Goal: Find contact information: Obtain details needed to contact an individual or organization

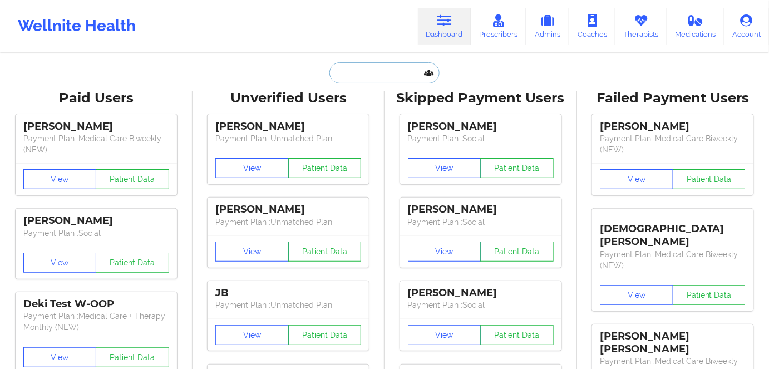
click at [370, 73] on input "text" at bounding box center [385, 72] width 110 height 21
paste input "van den Hoek"
type input "van den Hoek"
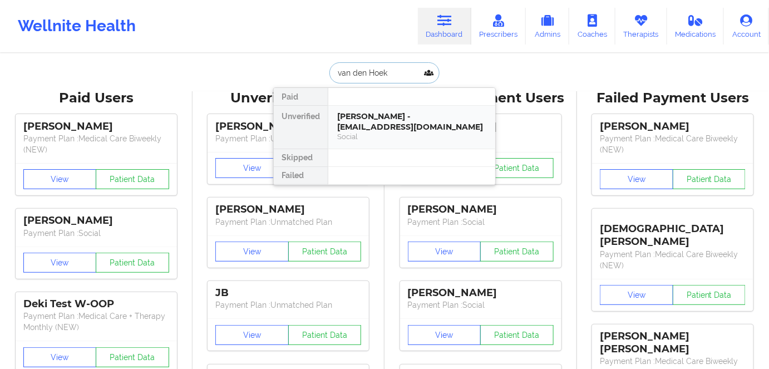
click at [362, 116] on div "[PERSON_NAME] - [EMAIL_ADDRESS][DOMAIN_NAME]" at bounding box center [411, 121] width 149 height 21
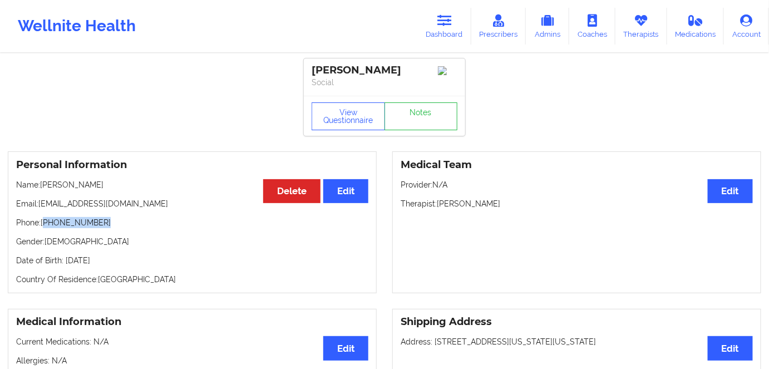
drag, startPoint x: 107, startPoint y: 226, endPoint x: 46, endPoint y: 227, distance: 61.8
click at [46, 227] on p "Phone: [PHONE_NUMBER]" at bounding box center [192, 222] width 352 height 11
copy p "[PHONE_NUMBER]"
click at [446, 22] on icon at bounding box center [445, 20] width 14 height 12
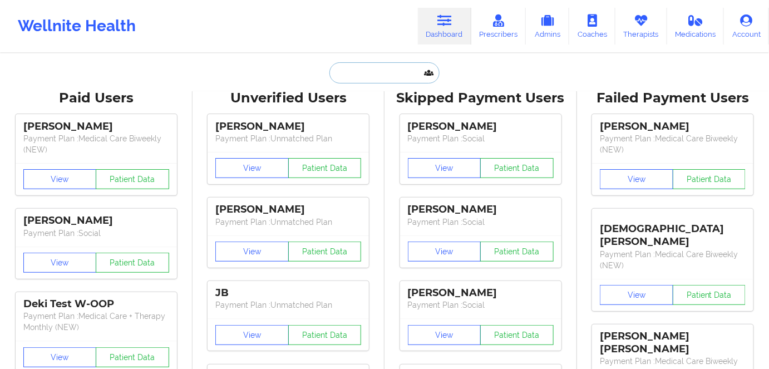
click at [358, 76] on input "text" at bounding box center [385, 72] width 110 height 21
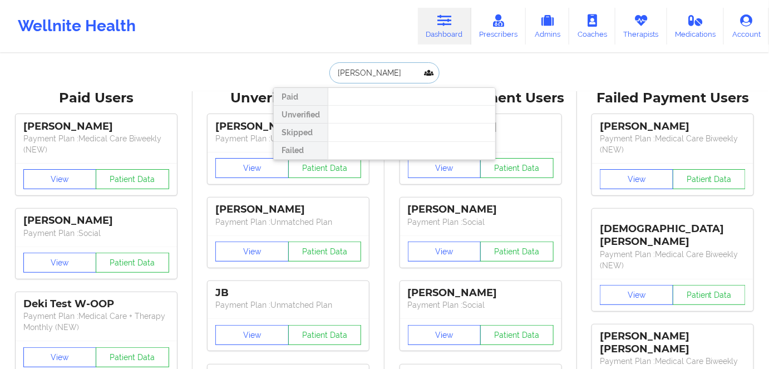
drag, startPoint x: 385, startPoint y: 72, endPoint x: 306, endPoint y: 76, distance: 79.1
click at [306, 76] on div "[PERSON_NAME] Paid Unverified Skipped Failed" at bounding box center [384, 72] width 223 height 21
drag, startPoint x: 387, startPoint y: 70, endPoint x: 323, endPoint y: 72, distance: 64.1
click at [323, 72] on div "[PERSON_NAME] [PERSON_NAME] Paid Unverified Skipped Failed" at bounding box center [384, 72] width 223 height 21
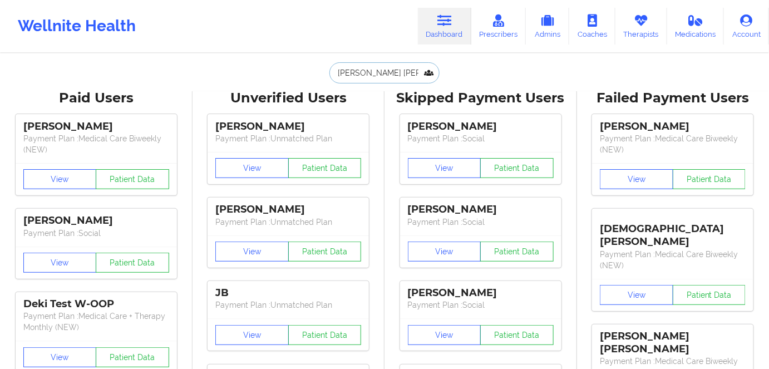
drag, startPoint x: 374, startPoint y: 68, endPoint x: 381, endPoint y: 71, distance: 7.8
click at [375, 68] on input "[PERSON_NAME] [PERSON_NAME]" at bounding box center [385, 72] width 110 height 21
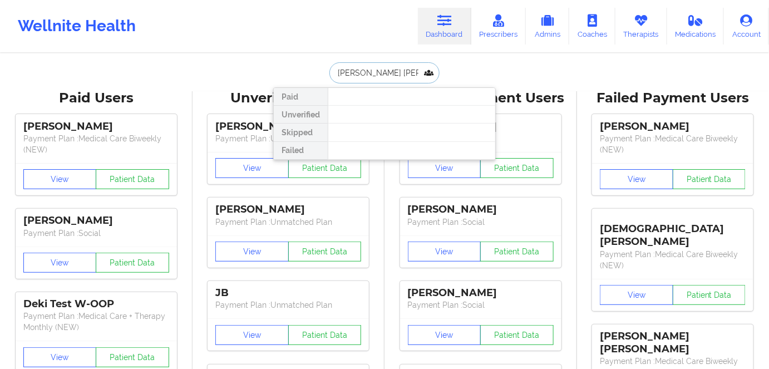
click at [386, 73] on input "[PERSON_NAME] [PERSON_NAME]" at bounding box center [385, 72] width 110 height 21
drag, startPoint x: 386, startPoint y: 72, endPoint x: 307, endPoint y: 64, distance: 79.4
click at [307, 64] on div "[PERSON_NAME] [PERSON_NAME] Paid Unverified Skipped Failed" at bounding box center [384, 72] width 223 height 21
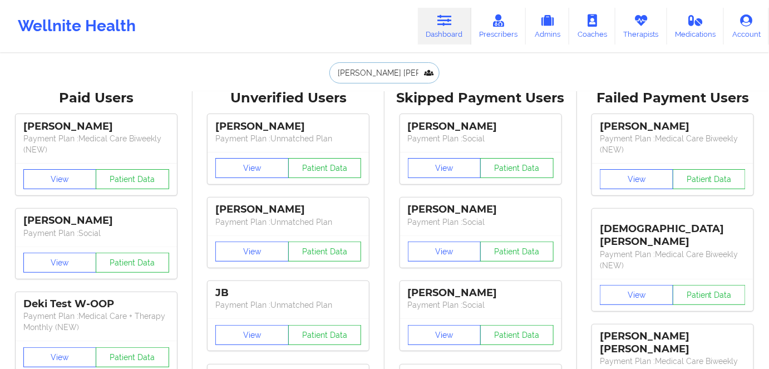
type input "[PERSON_NAME]"
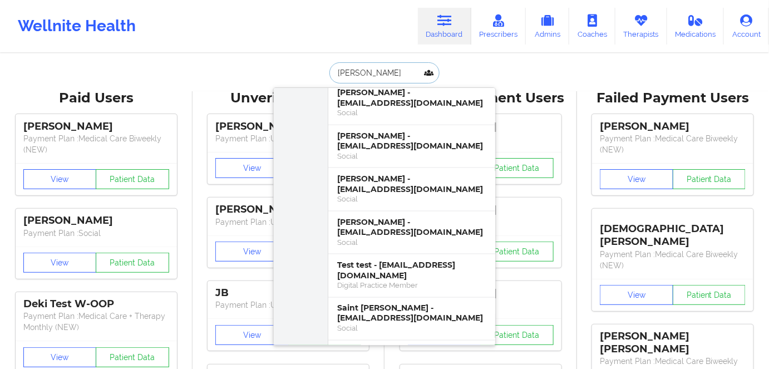
scroll to position [1923, 0]
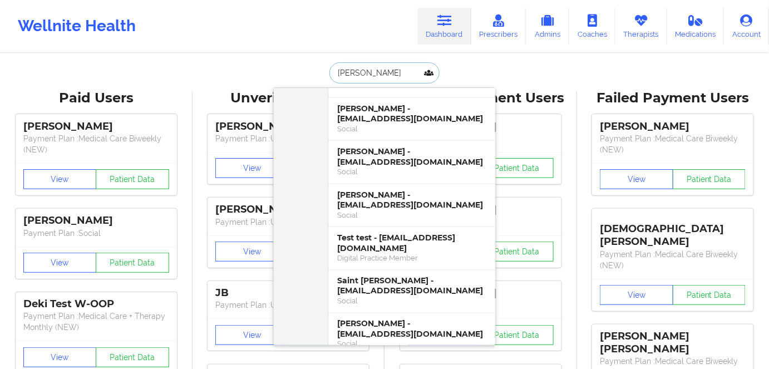
click at [377, 270] on div "[PERSON_NAME] - [EMAIL_ADDRESS][DOMAIN_NAME]" at bounding box center [411, 329] width 149 height 21
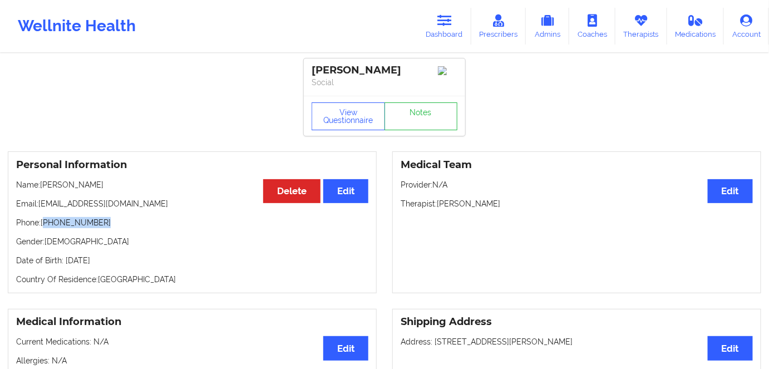
drag, startPoint x: 108, startPoint y: 222, endPoint x: 46, endPoint y: 222, distance: 62.4
click at [46, 222] on p "Phone: [PHONE_NUMBER]" at bounding box center [192, 222] width 352 height 11
copy p "[PHONE_NUMBER]"
drag, startPoint x: 125, startPoint y: 185, endPoint x: 42, endPoint y: 192, distance: 83.2
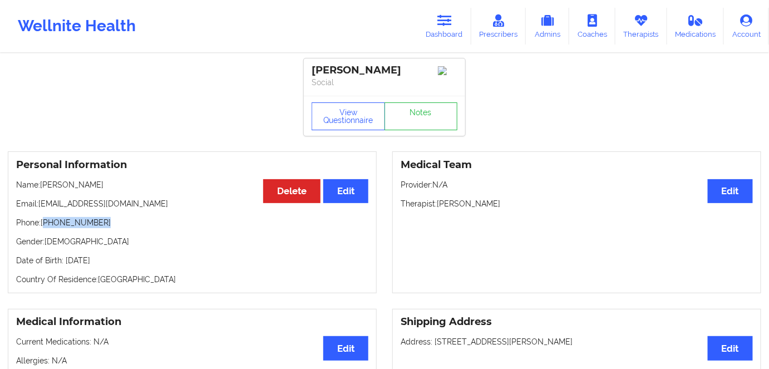
click at [42, 190] on p "Name: [PERSON_NAME]" at bounding box center [192, 184] width 352 height 11
copy p "[PERSON_NAME]"
drag, startPoint x: 104, startPoint y: 222, endPoint x: 47, endPoint y: 231, distance: 57.6
click at [47, 228] on p "Phone: [PHONE_NUMBER]" at bounding box center [192, 222] width 352 height 11
copy p "[PHONE_NUMBER]"
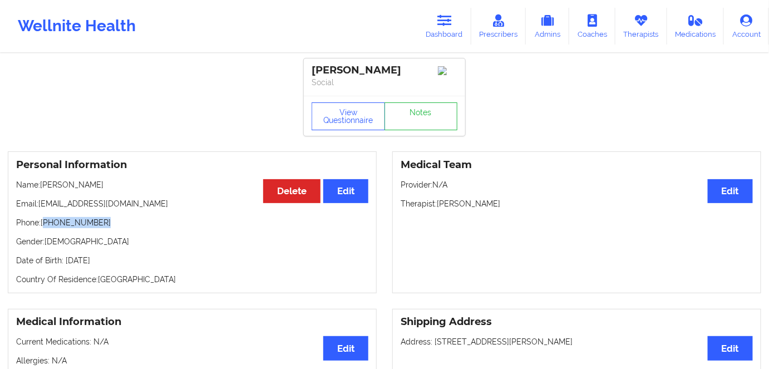
click at [94, 227] on p "Phone: [PHONE_NUMBER]" at bounding box center [192, 222] width 352 height 11
drag, startPoint x: 120, startPoint y: 186, endPoint x: 41, endPoint y: 191, distance: 79.7
click at [41, 190] on p "Name: [PERSON_NAME]" at bounding box center [192, 184] width 352 height 11
copy p "[PERSON_NAME]"
drag, startPoint x: 107, startPoint y: 220, endPoint x: 45, endPoint y: 226, distance: 63.2
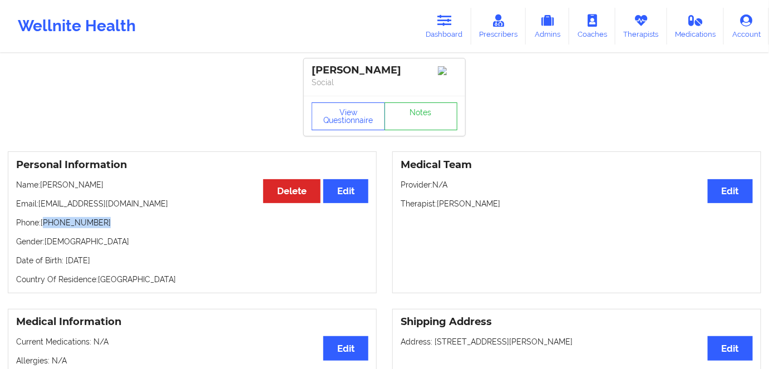
click at [45, 226] on div "Personal Information Edit Delete Name: [PERSON_NAME] Email: [EMAIL_ADDRESS][DOM…" at bounding box center [192, 222] width 369 height 142
copy p "[PHONE_NUMBER]"
click at [445, 33] on link "Dashboard" at bounding box center [444, 26] width 53 height 37
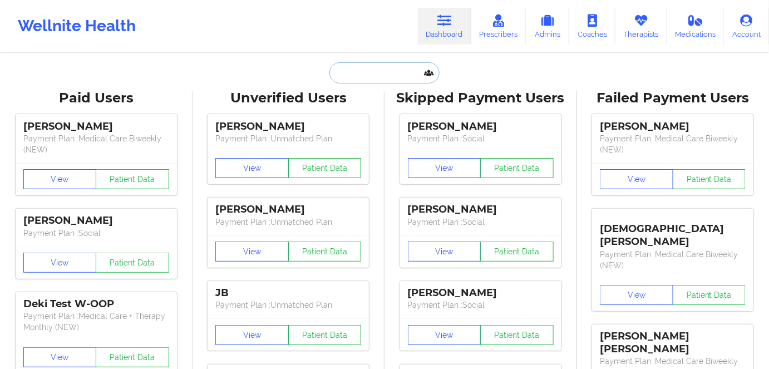
click at [377, 76] on input "text" at bounding box center [385, 72] width 110 height 21
paste input "[PERSON_NAME]"
type input "[PERSON_NAME]"
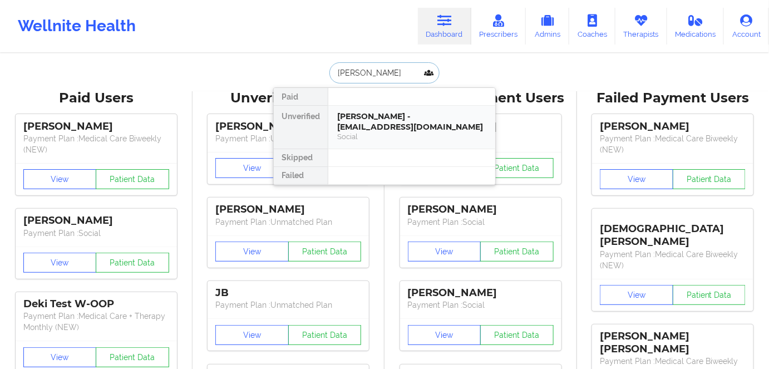
click at [408, 127] on div "[PERSON_NAME] - [EMAIL_ADDRESS][DOMAIN_NAME]" at bounding box center [411, 121] width 149 height 21
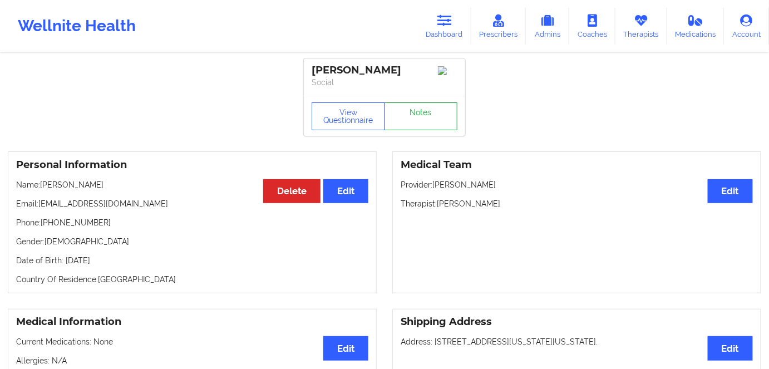
click at [426, 120] on link "Notes" at bounding box center [421, 116] width 73 height 28
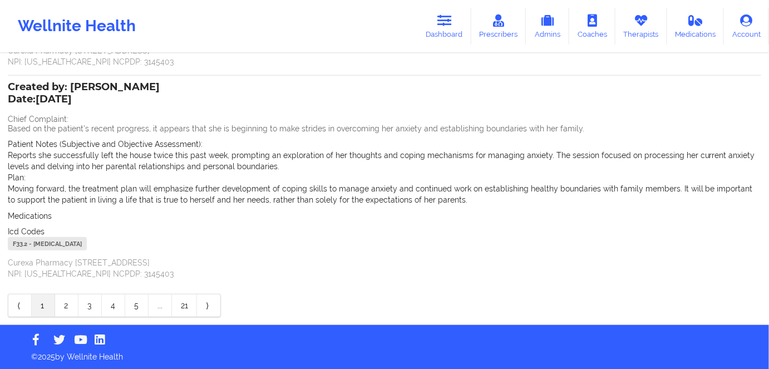
scroll to position [1588, 0]
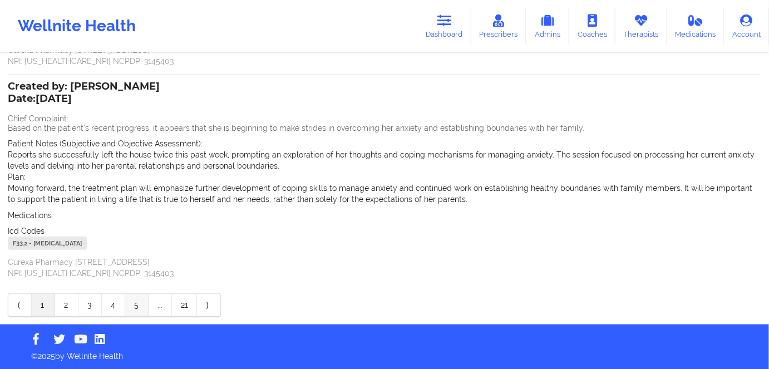
click at [140, 270] on link "5" at bounding box center [136, 305] width 23 height 22
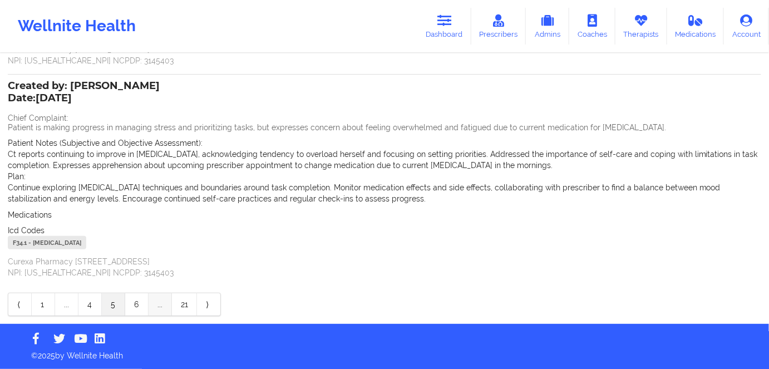
scroll to position [1366, 0]
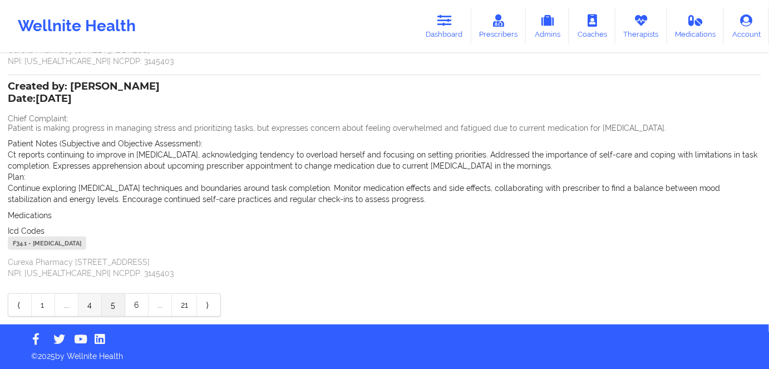
click at [90, 270] on link "4" at bounding box center [89, 305] width 23 height 22
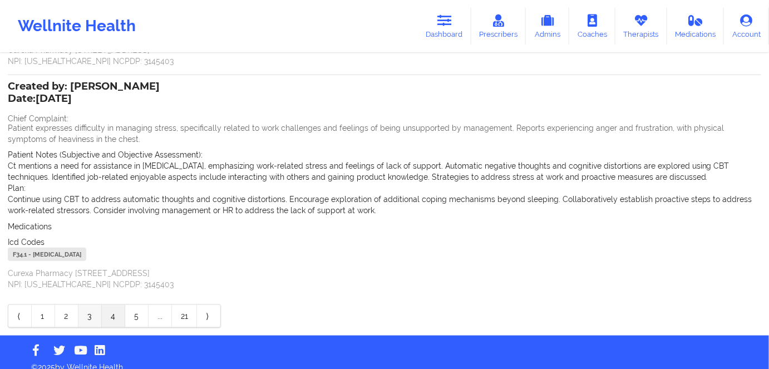
click at [87, 270] on link "3" at bounding box center [89, 316] width 23 height 22
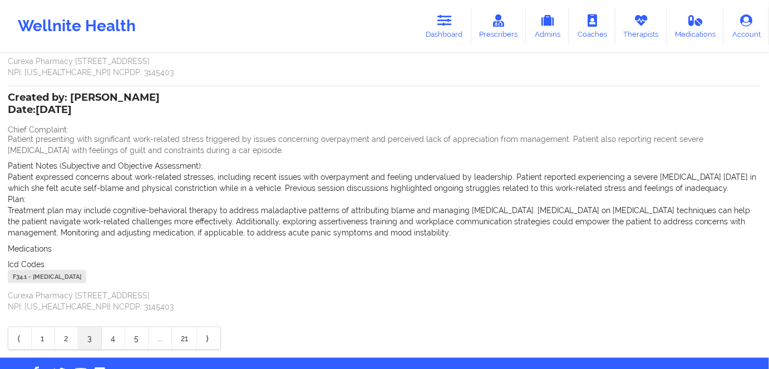
scroll to position [266, 0]
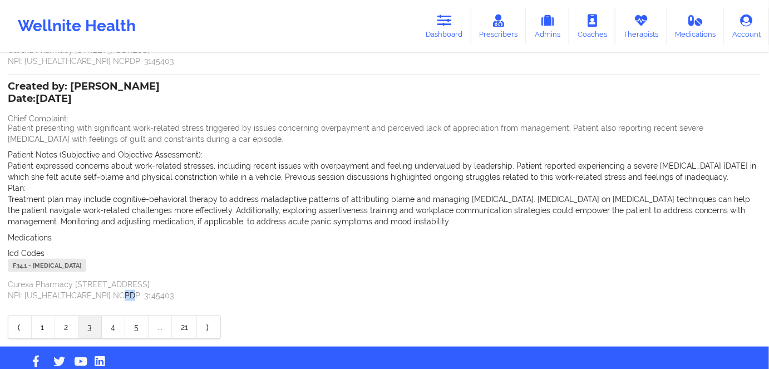
drag, startPoint x: 120, startPoint y: 301, endPoint x: 124, endPoint y: 294, distance: 7.3
click at [114, 270] on div "Created by: [PERSON_NAME] Date: [DATE] Chief Complaint: Patient presenting with…" at bounding box center [385, 192] width 754 height 234
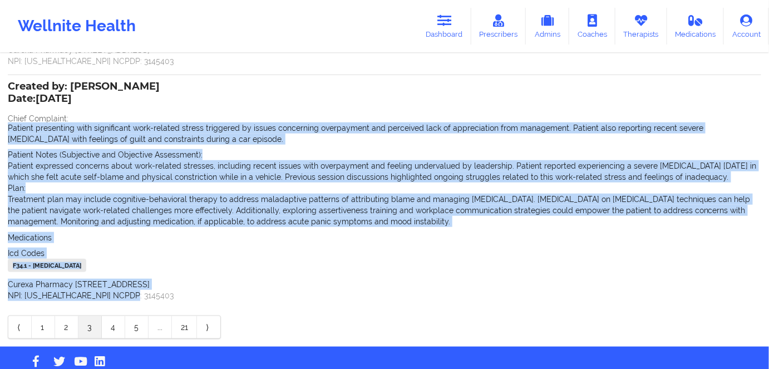
drag, startPoint x: 134, startPoint y: 298, endPoint x: 7, endPoint y: 128, distance: 211.7
click at [7, 128] on div "Name: [PERSON_NAME] Add notes Migrate notes Created by: [PERSON_NAME] Date: [DA…" at bounding box center [384, 68] width 769 height 558
copy div "Patient presenting with significant work-related stress triggered by issues con…"
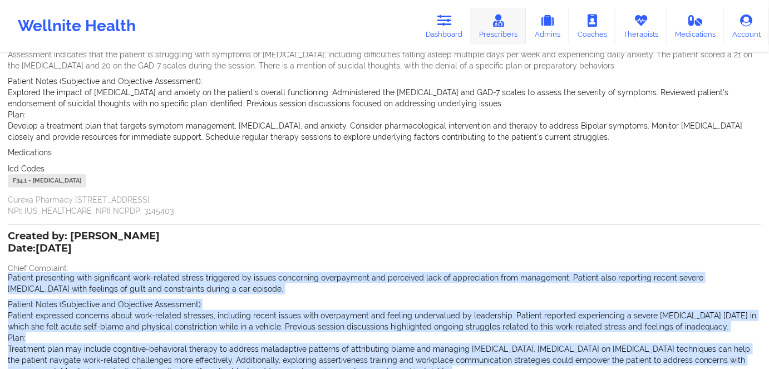
scroll to position [114, 0]
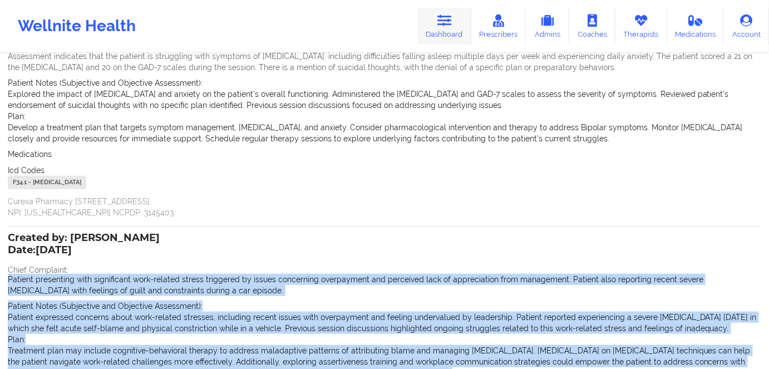
click at [450, 36] on link "Dashboard" at bounding box center [444, 26] width 53 height 37
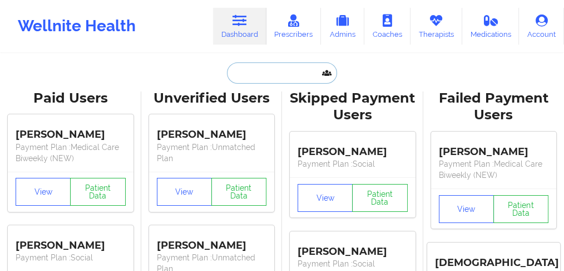
click at [268, 80] on input "text" at bounding box center [282, 72] width 110 height 21
paste input "[PERSON_NAME] [PERSON_NAME]"
type input "[PERSON_NAME] [PERSON_NAME]"
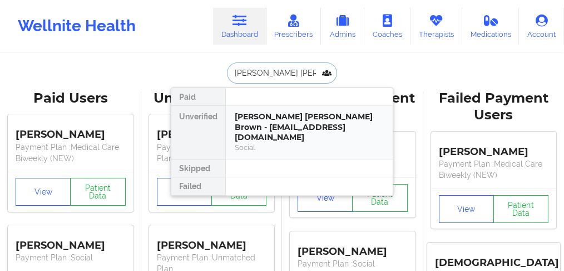
click at [282, 124] on div "[PERSON_NAME] [PERSON_NAME] Brown - [EMAIL_ADDRESS][DOMAIN_NAME]" at bounding box center [309, 126] width 149 height 31
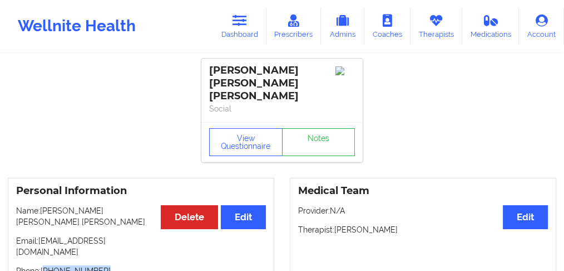
drag, startPoint x: 90, startPoint y: 235, endPoint x: 46, endPoint y: 235, distance: 43.4
click at [46, 265] on p "Phone: [PHONE_NUMBER]" at bounding box center [141, 270] width 250 height 11
copy p "[PHONE_NUMBER]"
click at [247, 31] on link "Dashboard" at bounding box center [239, 26] width 53 height 37
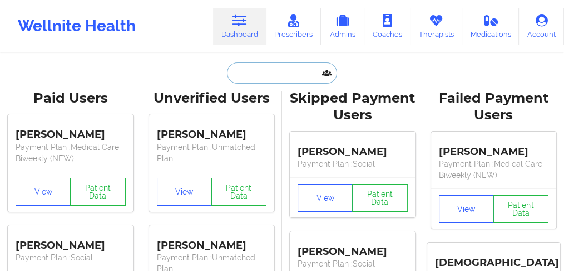
click at [261, 73] on input "text" at bounding box center [282, 72] width 110 height 21
paste input "[PERSON_NAME]"
type input "[PERSON_NAME]"
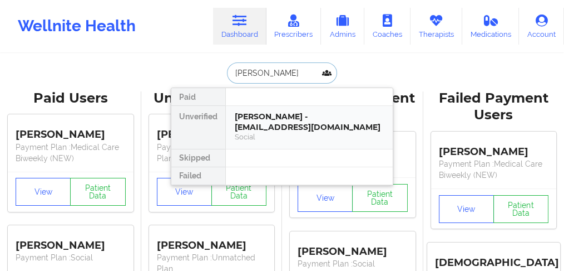
click at [262, 122] on div "[PERSON_NAME] - [EMAIL_ADDRESS][DOMAIN_NAME]" at bounding box center [309, 121] width 149 height 21
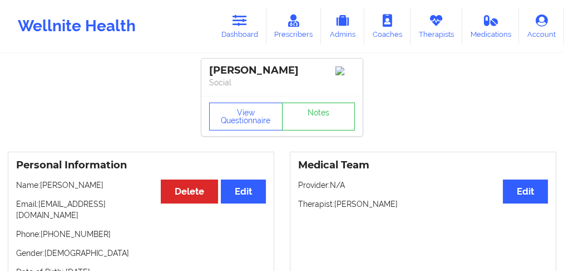
click at [99, 232] on p "Phone: [PHONE_NUMBER]" at bounding box center [141, 233] width 250 height 11
click at [61, 238] on p "Phone: [PHONE_NUMBER]" at bounding box center [141, 233] width 250 height 11
copy p "18168688564"
click at [248, 28] on link "Dashboard" at bounding box center [239, 26] width 53 height 37
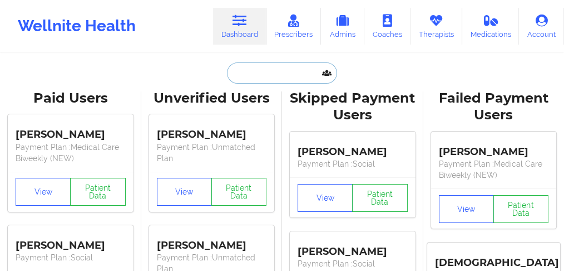
click at [242, 77] on input "text" at bounding box center [282, 72] width 110 height 21
paste input "[PERSON_NAME]"
type input "[PERSON_NAME]"
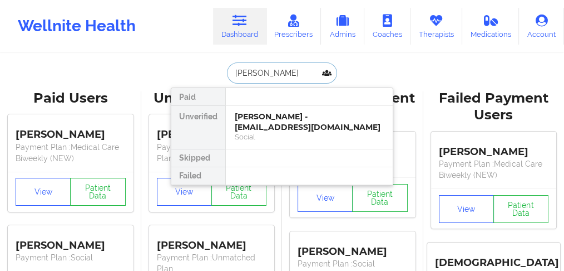
click at [268, 122] on div "[PERSON_NAME] - [EMAIL_ADDRESS][DOMAIN_NAME]" at bounding box center [309, 121] width 149 height 21
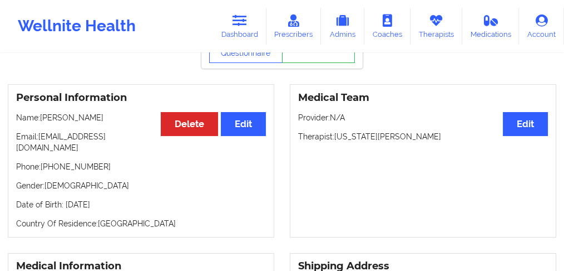
scroll to position [111, 0]
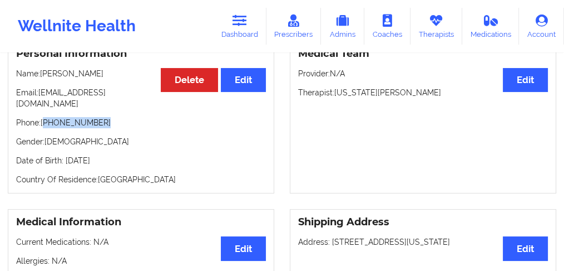
drag, startPoint x: 82, startPoint y: 115, endPoint x: 46, endPoint y: 115, distance: 36.7
click at [46, 117] on p "Phone: [PHONE_NUMBER]" at bounding box center [141, 122] width 250 height 11
click at [230, 28] on link "Dashboard" at bounding box center [239, 26] width 53 height 37
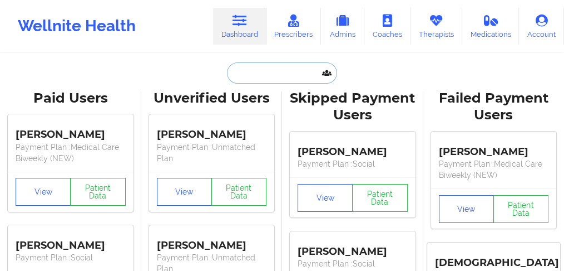
click at [254, 66] on input "text" at bounding box center [282, 72] width 110 height 21
paste input "[PERSON_NAME]"
type input "[PERSON_NAME]"
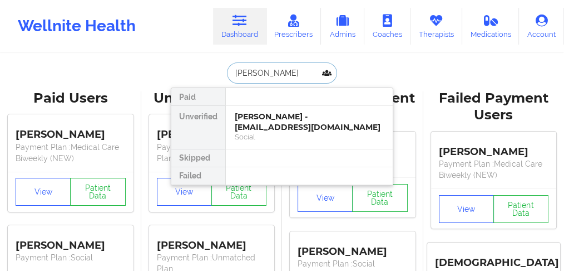
click at [260, 132] on div "Social" at bounding box center [309, 136] width 149 height 9
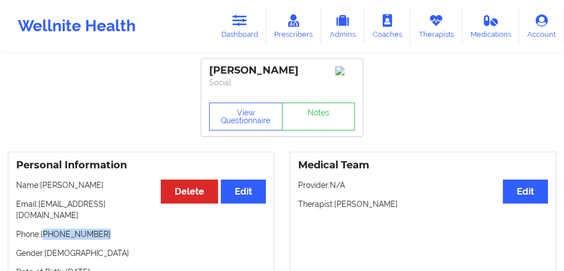
drag, startPoint x: 103, startPoint y: 224, endPoint x: 47, endPoint y: 228, distance: 56.3
click at [47, 228] on p "Phone: [PHONE_NUMBER]" at bounding box center [141, 233] width 250 height 11
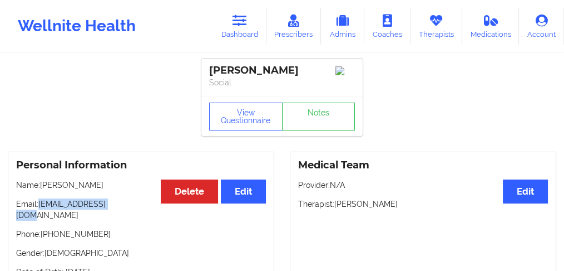
drag, startPoint x: 119, startPoint y: 209, endPoint x: 39, endPoint y: 205, distance: 79.7
click at [39, 205] on p "Email: [EMAIL_ADDRESS][DOMAIN_NAME]" at bounding box center [141, 209] width 250 height 22
click at [101, 228] on p "Phone: [PHONE_NUMBER]" at bounding box center [141, 233] width 250 height 11
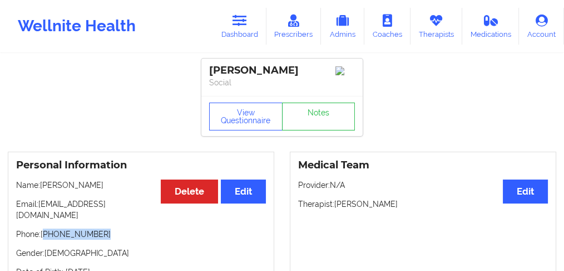
drag, startPoint x: 74, startPoint y: 225, endPoint x: 46, endPoint y: 225, distance: 28.4
click at [46, 228] on p "Phone: [PHONE_NUMBER]" at bounding box center [141, 233] width 250 height 11
click at [238, 28] on link "Dashboard" at bounding box center [239, 26] width 53 height 37
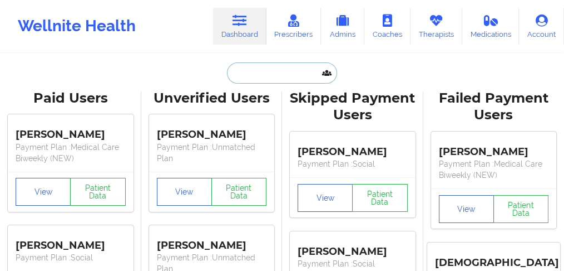
click at [240, 72] on input "text" at bounding box center [282, 72] width 110 height 21
paste input "[PERSON_NAME]"
type input "[PERSON_NAME]"
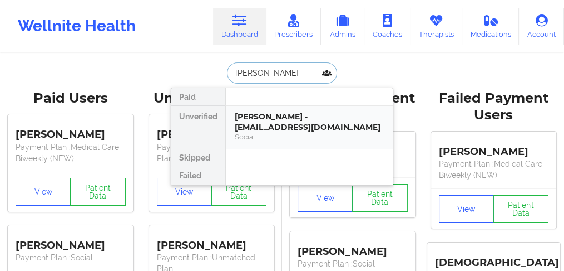
click at [249, 122] on div "[PERSON_NAME] - [EMAIL_ADDRESS][DOMAIN_NAME]" at bounding box center [309, 121] width 149 height 21
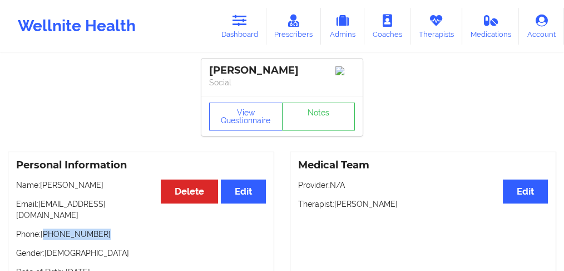
drag, startPoint x: 100, startPoint y: 224, endPoint x: 45, endPoint y: 224, distance: 54.6
click at [45, 228] on p "Phone: [PHONE_NUMBER]" at bounding box center [141, 233] width 250 height 11
click at [237, 28] on link "Dashboard" at bounding box center [239, 26] width 53 height 37
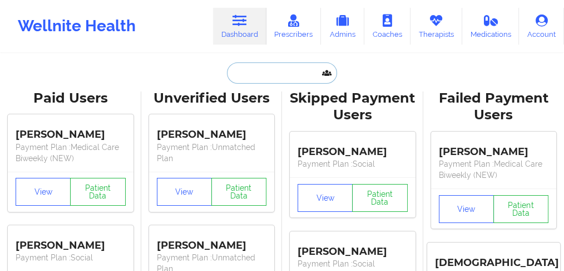
click at [249, 81] on input "text" at bounding box center [282, 72] width 110 height 21
paste input "[PERSON_NAME]"
type input "[PERSON_NAME]"
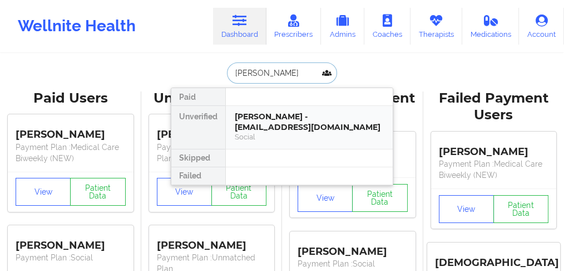
click at [261, 119] on div "[PERSON_NAME] - [EMAIL_ADDRESS][DOMAIN_NAME]" at bounding box center [309, 121] width 149 height 21
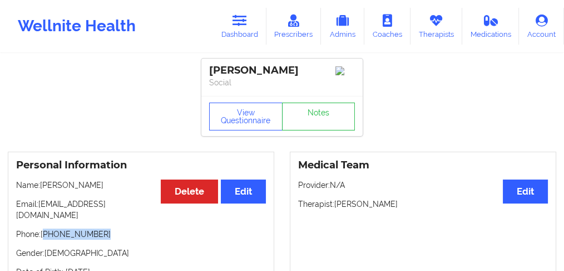
drag, startPoint x: 109, startPoint y: 226, endPoint x: 55, endPoint y: 219, distance: 54.4
click at [48, 228] on p "Phone: [PHONE_NUMBER]" at bounding box center [141, 233] width 250 height 11
click at [100, 197] on div "Personal Information Edit Delete Name: [PERSON_NAME] Email: [EMAIL_ADDRESS][DOM…" at bounding box center [141, 227] width 267 height 153
drag, startPoint x: 130, startPoint y: 185, endPoint x: 41, endPoint y: 188, distance: 89.1
click at [41, 188] on p "Name: [PERSON_NAME]" at bounding box center [141, 184] width 250 height 11
